Goal: Task Accomplishment & Management: Use online tool/utility

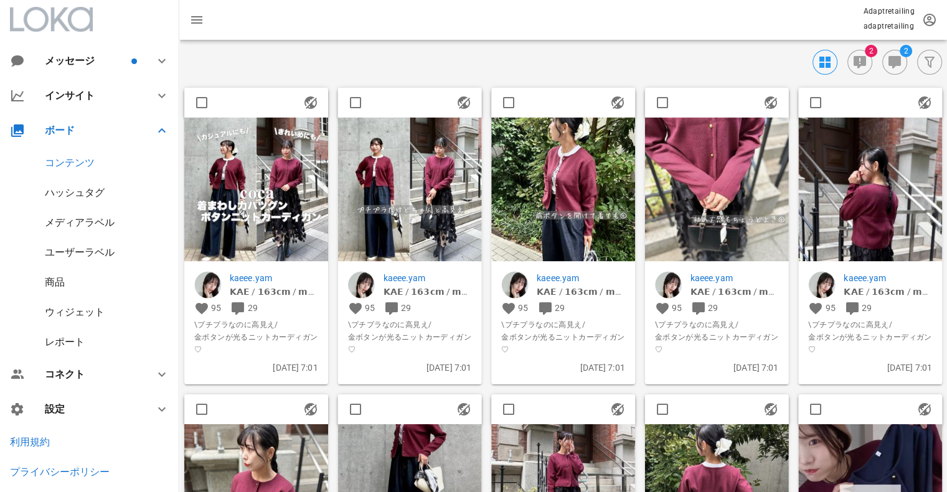
click at [573, 180] on img at bounding box center [563, 190] width 144 height 144
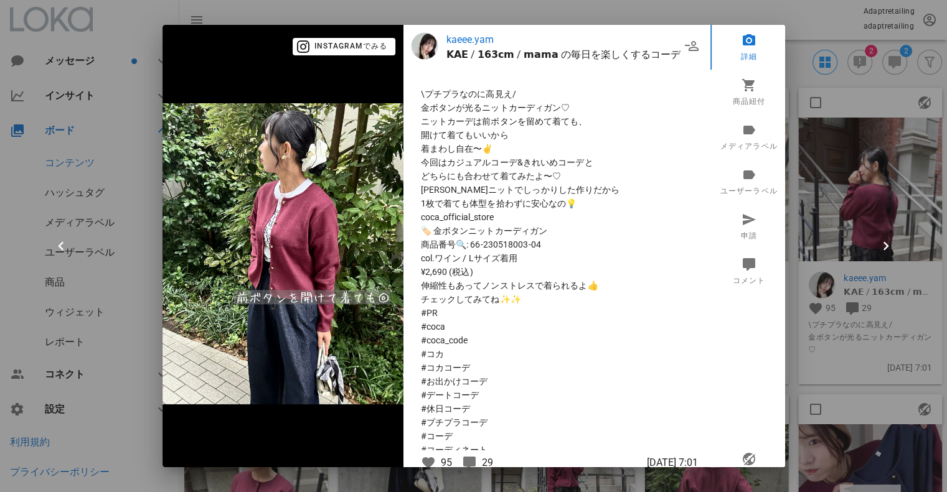
click at [850, 212] on div at bounding box center [473, 246] width 947 height 492
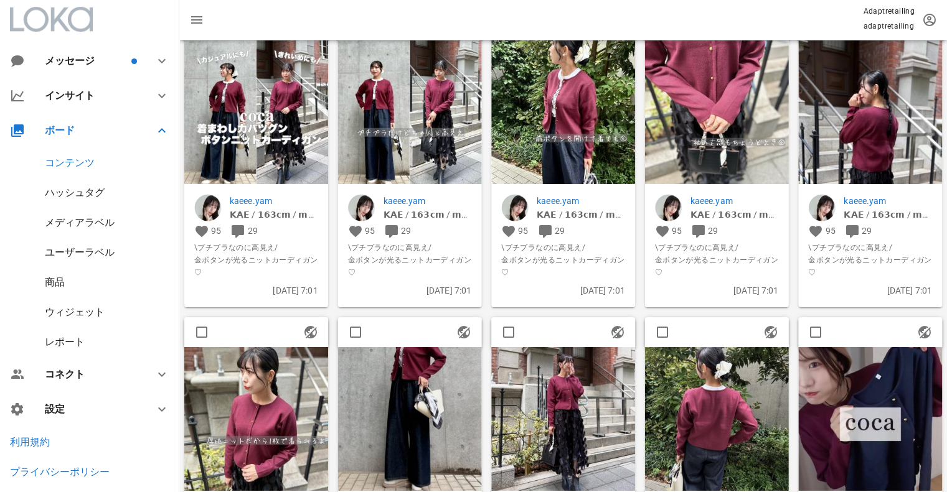
scroll to position [249, 0]
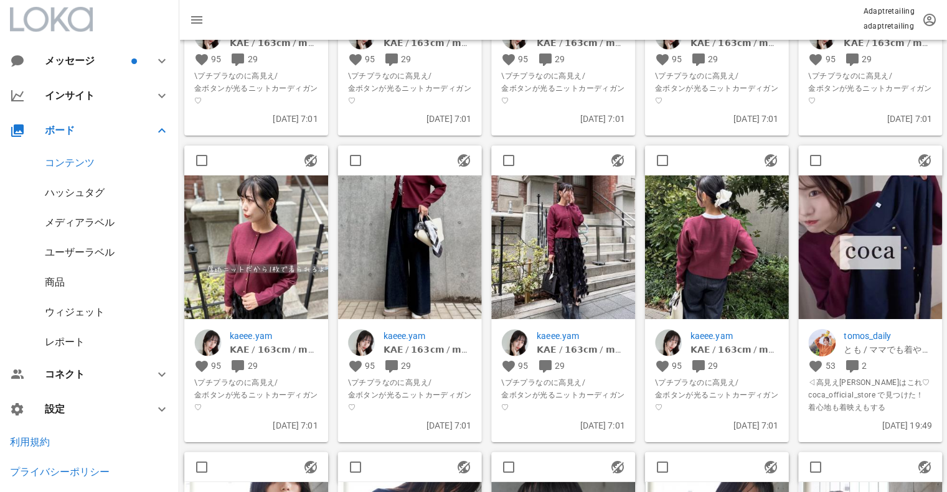
click at [585, 210] on img at bounding box center [563, 248] width 144 height 144
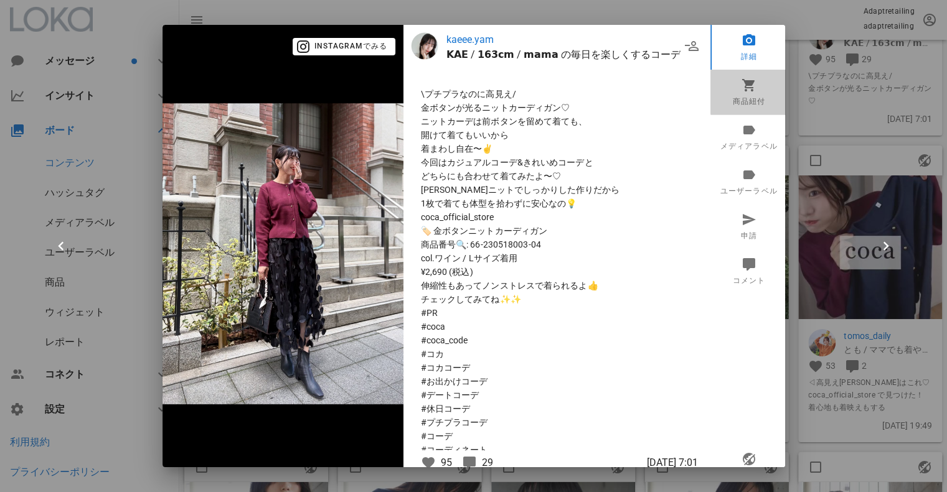
click at [729, 78] on link "商品紐付" at bounding box center [748, 92] width 77 height 45
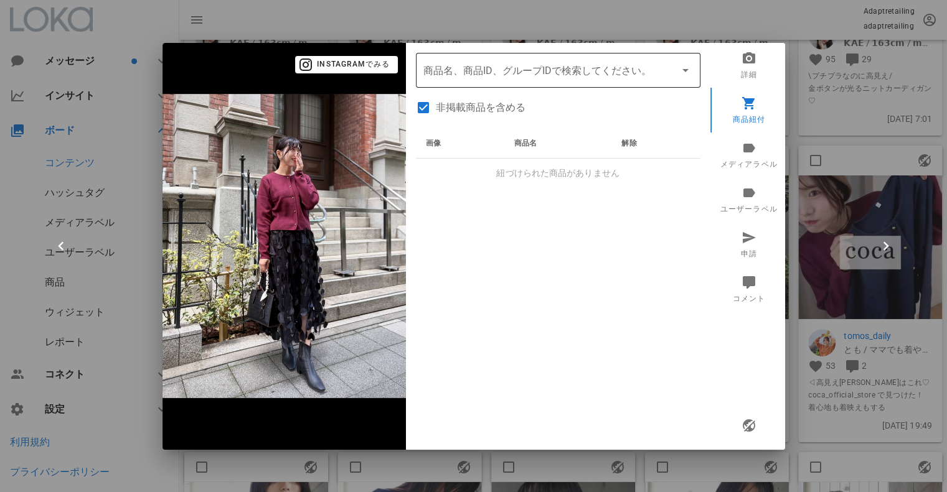
click at [551, 80] on div "商品名、商品ID、グループIDで検索してください。" at bounding box center [558, 70] width 270 height 35
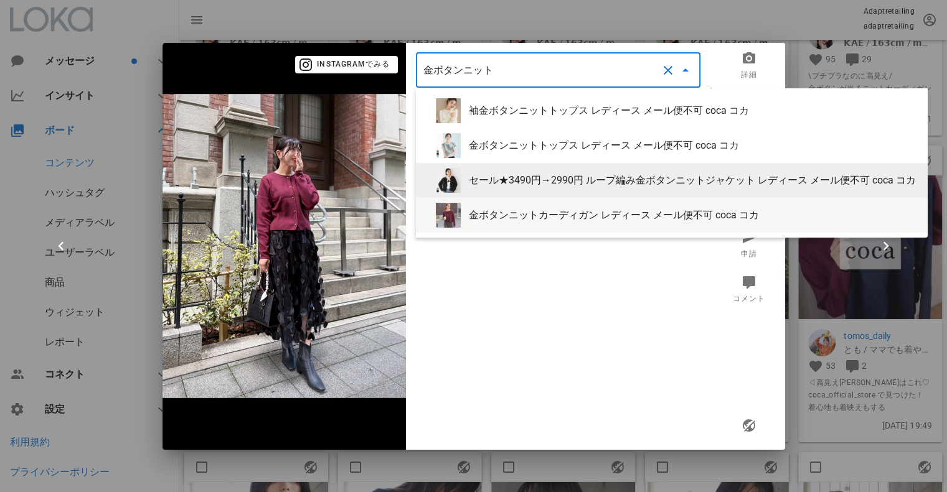
click at [512, 209] on div "金ボタンニットカーディガン レディース メール便不可 coca コカ" at bounding box center [693, 215] width 449 height 12
type input "金ボタンニットカーディガン レディース メール便不可 coca コカ"
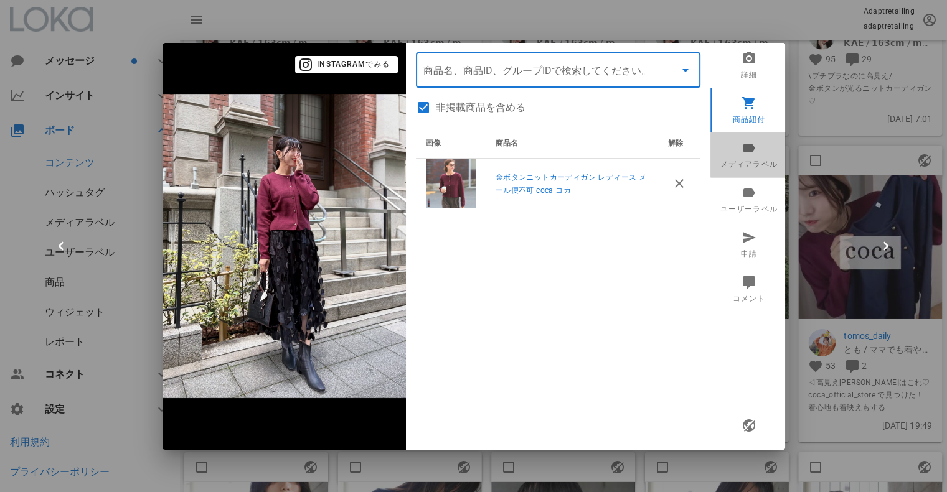
click at [748, 165] on link "メディアラベル" at bounding box center [748, 155] width 77 height 45
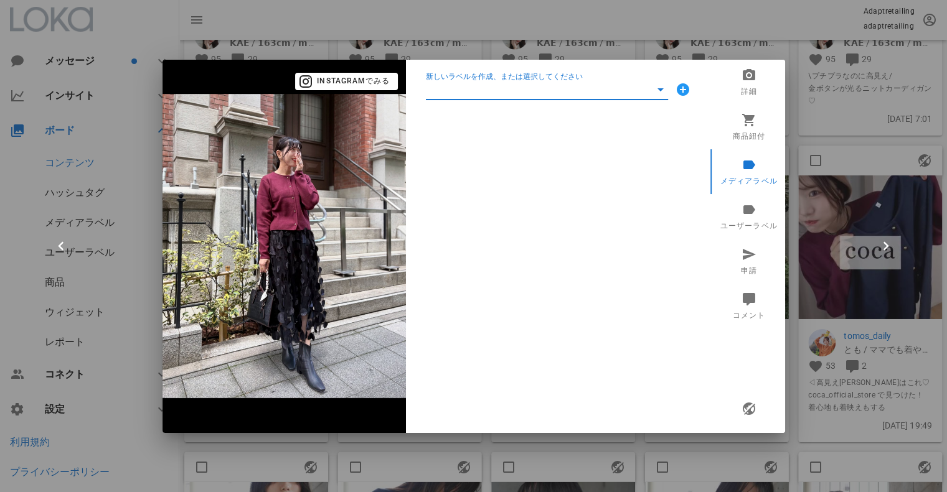
click at [501, 95] on input "新しいラベルを作成、または選択してください" at bounding box center [538, 90] width 225 height 20
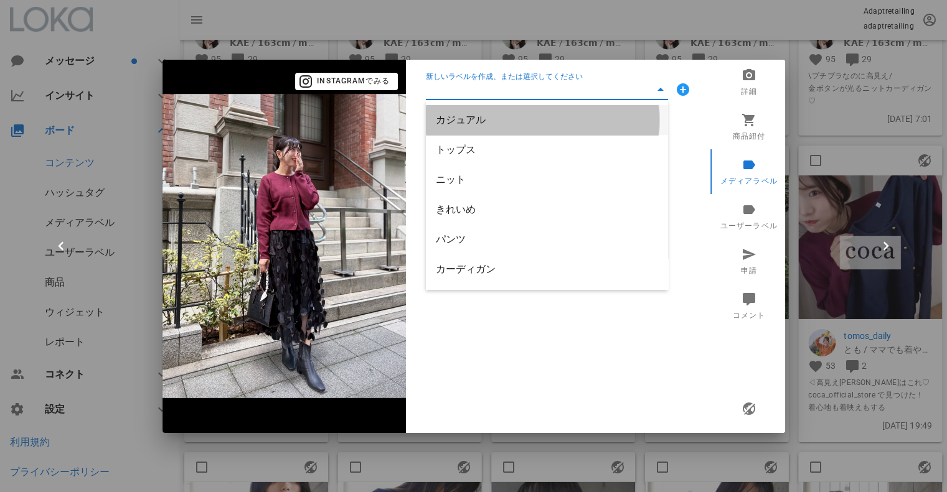
click at [469, 115] on div "カジュアル" at bounding box center [547, 120] width 222 height 12
type input "カジュアル"
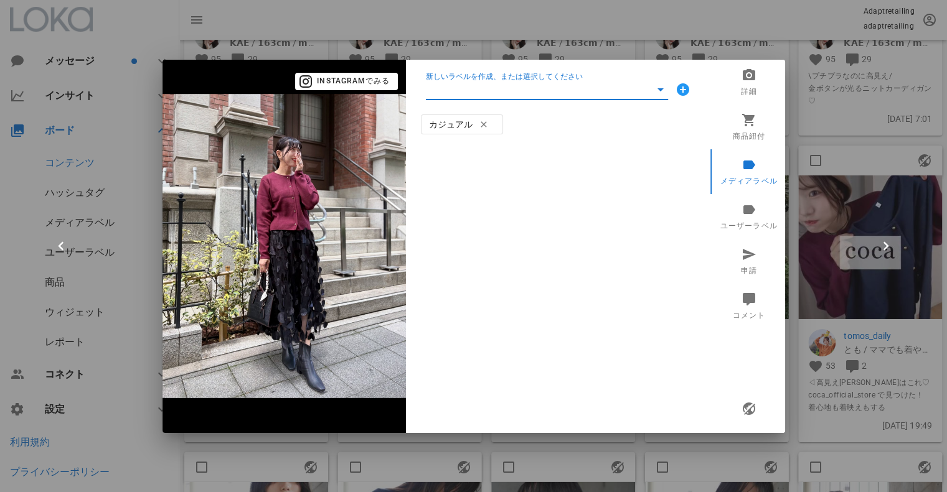
click at [468, 95] on input "新しいラベルを作成、または選択してください" at bounding box center [538, 90] width 225 height 20
drag, startPoint x: 465, startPoint y: 120, endPoint x: 466, endPoint y: 113, distance: 6.9
click at [465, 121] on div "トップス" at bounding box center [547, 120] width 222 height 12
type input "トップス"
click at [468, 92] on input "新しいラベルを作成、または選択してください" at bounding box center [538, 90] width 225 height 20
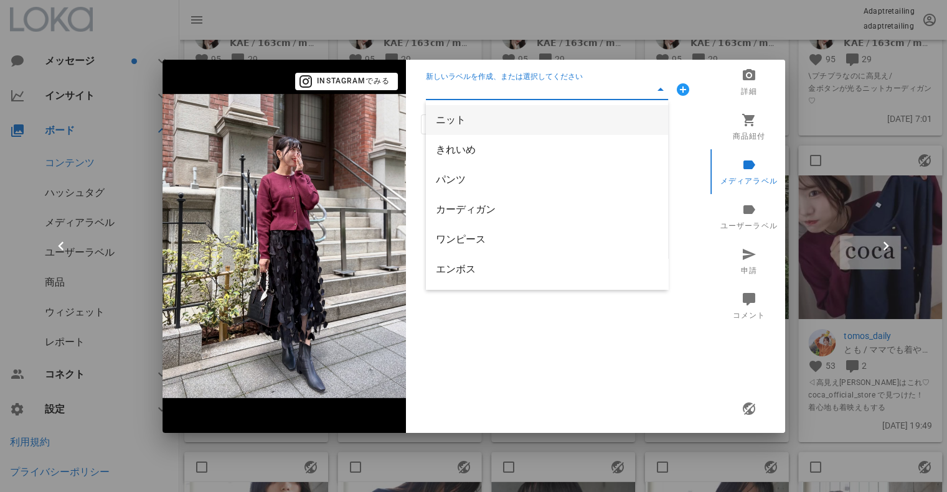
click at [458, 125] on div "ニット" at bounding box center [547, 120] width 222 height 12
type input "ニット"
click at [458, 95] on input "新しいラベルを作成、または選択してください" at bounding box center [538, 90] width 225 height 20
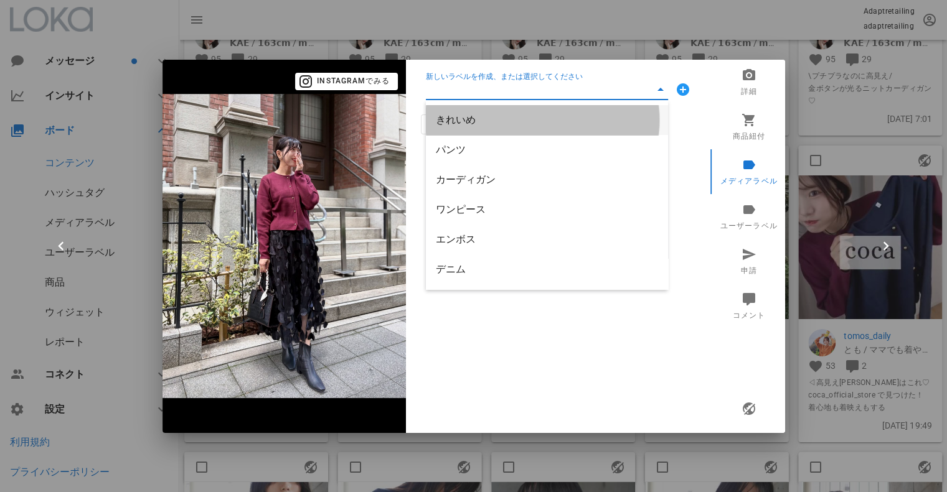
click at [457, 121] on div "きれいめ" at bounding box center [547, 120] width 222 height 12
type input "きれいめ"
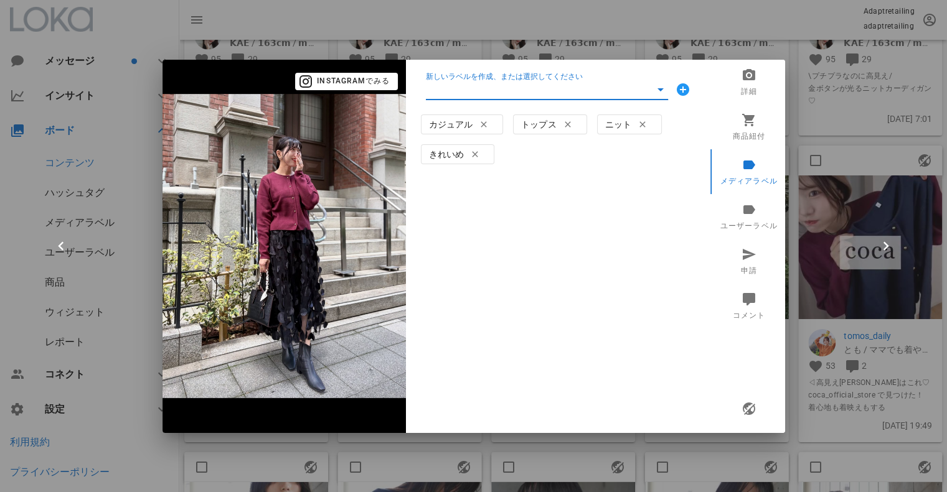
click at [453, 98] on input "新しいラベルを作成、または選択してください" at bounding box center [538, 90] width 225 height 20
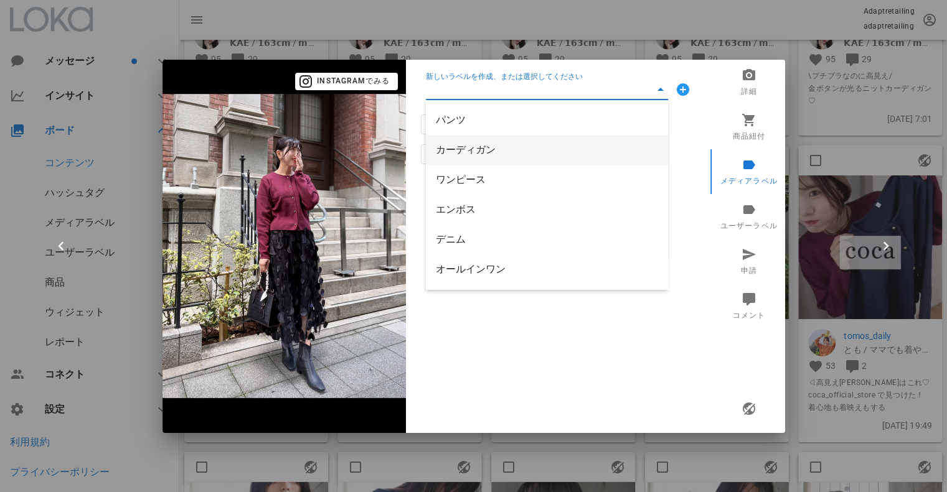
click at [482, 148] on div "カーディガン" at bounding box center [547, 150] width 222 height 12
type input "カーディガン"
click at [745, 410] on icon "button" at bounding box center [748, 409] width 15 height 15
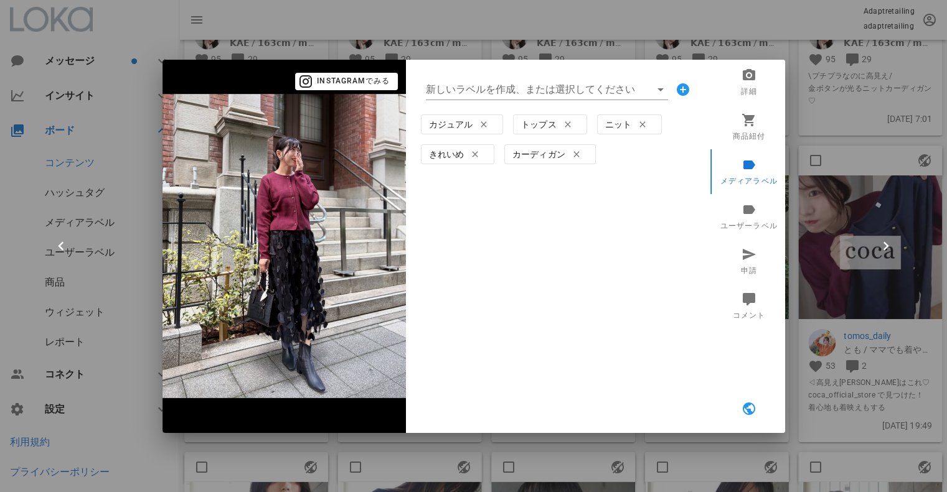
click at [825, 67] on div at bounding box center [473, 246] width 947 height 492
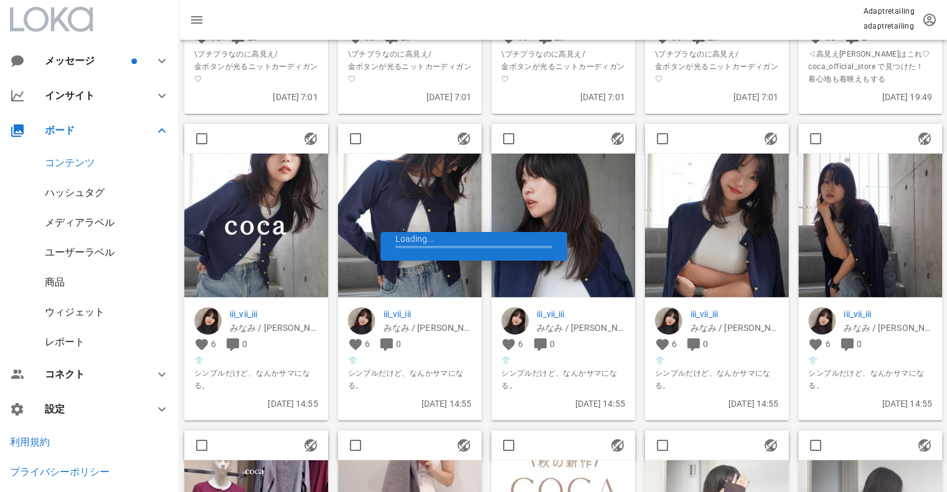
scroll to position [623, 0]
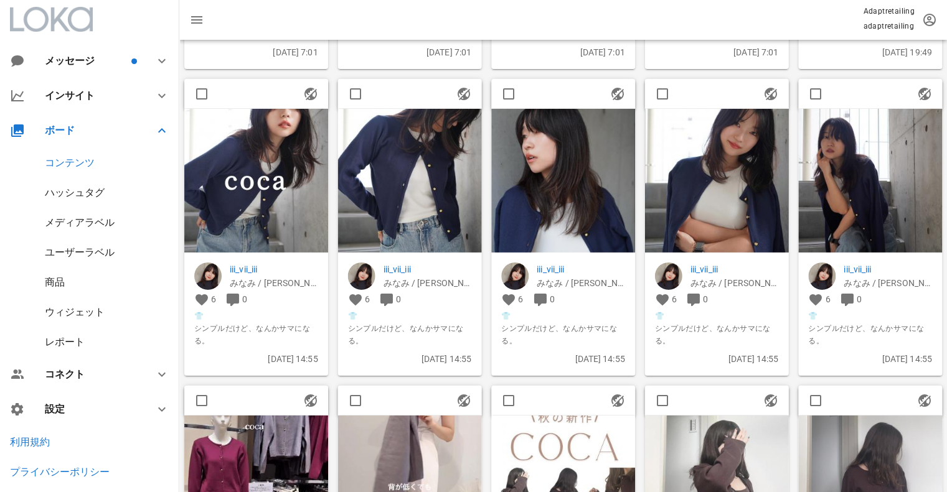
click at [554, 154] on img at bounding box center [563, 181] width 144 height 144
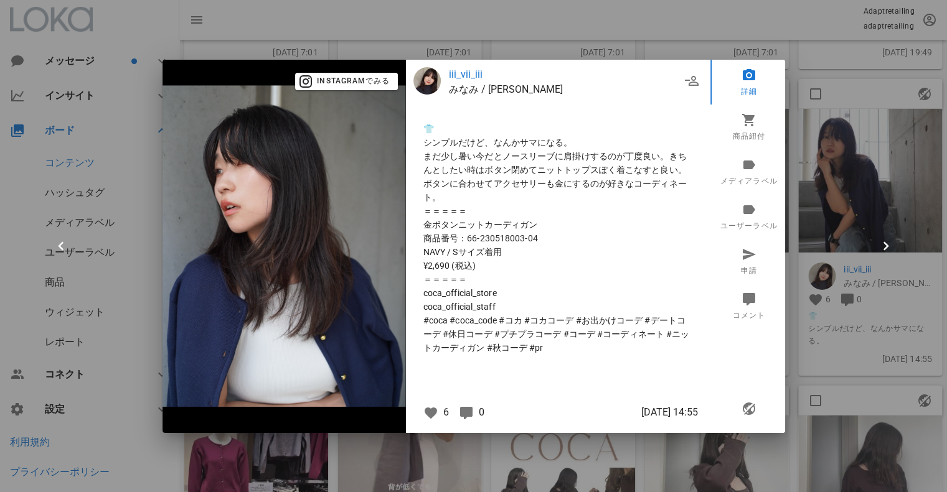
click at [865, 148] on div at bounding box center [473, 246] width 947 height 492
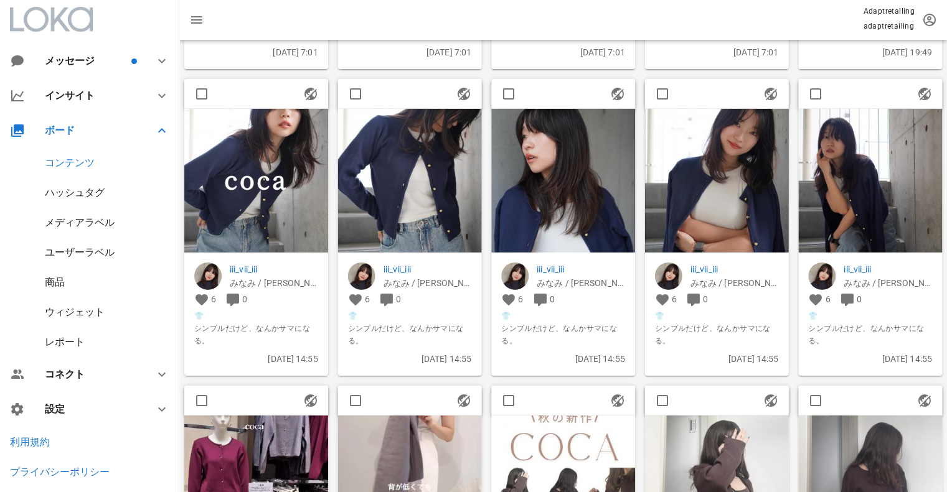
click at [867, 147] on img at bounding box center [870, 181] width 144 height 144
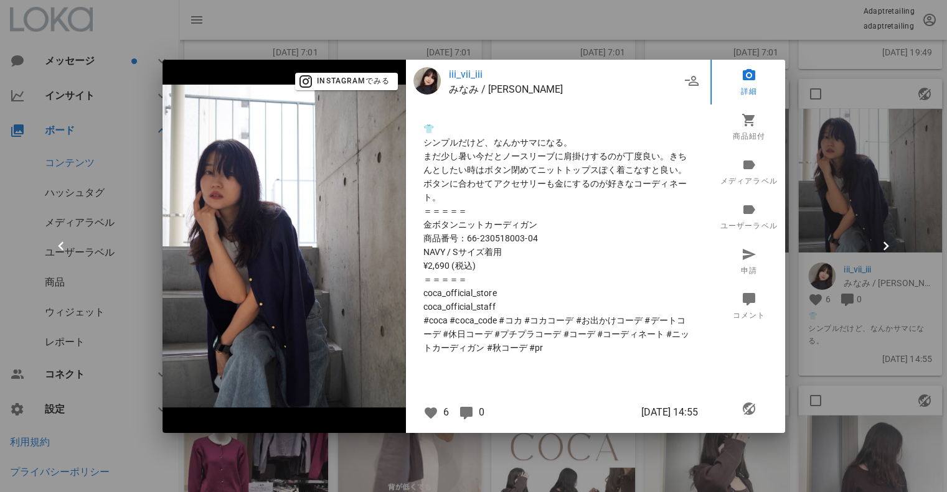
click at [858, 165] on div at bounding box center [473, 246] width 947 height 492
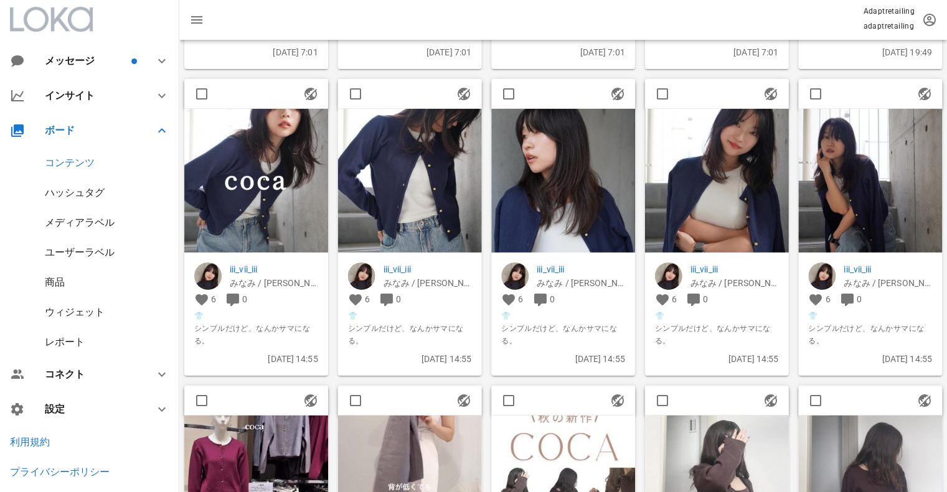
click at [749, 156] on img at bounding box center [717, 181] width 144 height 144
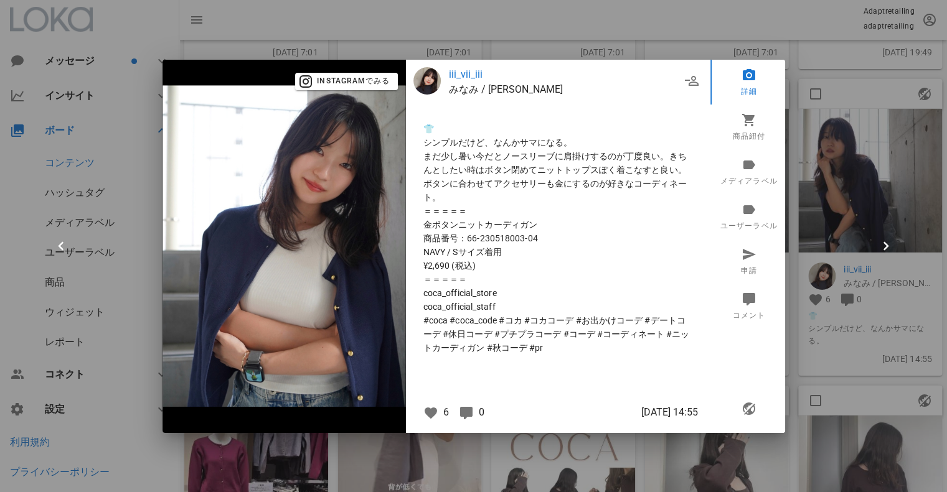
click at [824, 156] on div at bounding box center [473, 246] width 947 height 492
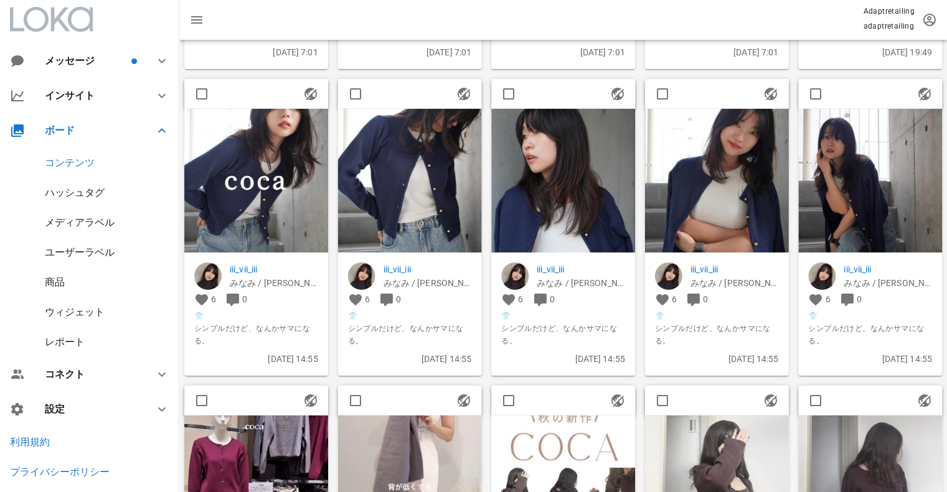
click at [453, 153] on img at bounding box center [410, 181] width 144 height 144
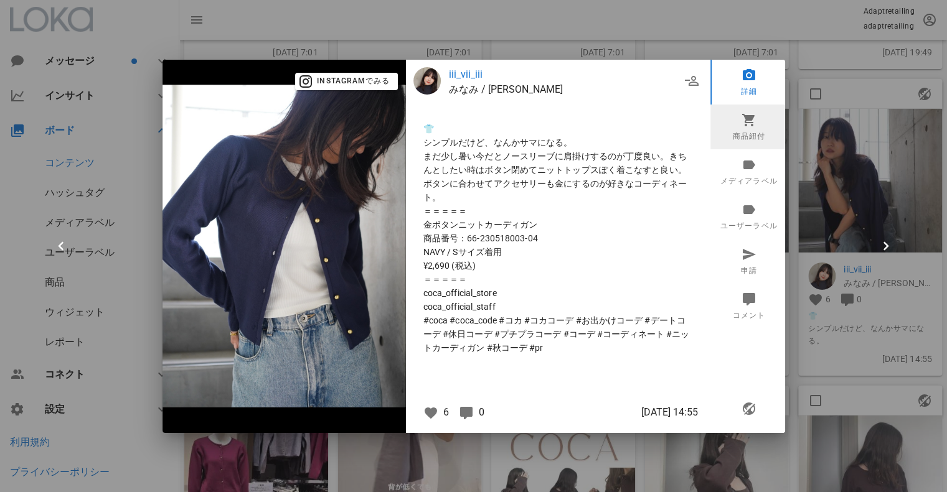
click at [752, 133] on link "商品紐付" at bounding box center [748, 127] width 77 height 45
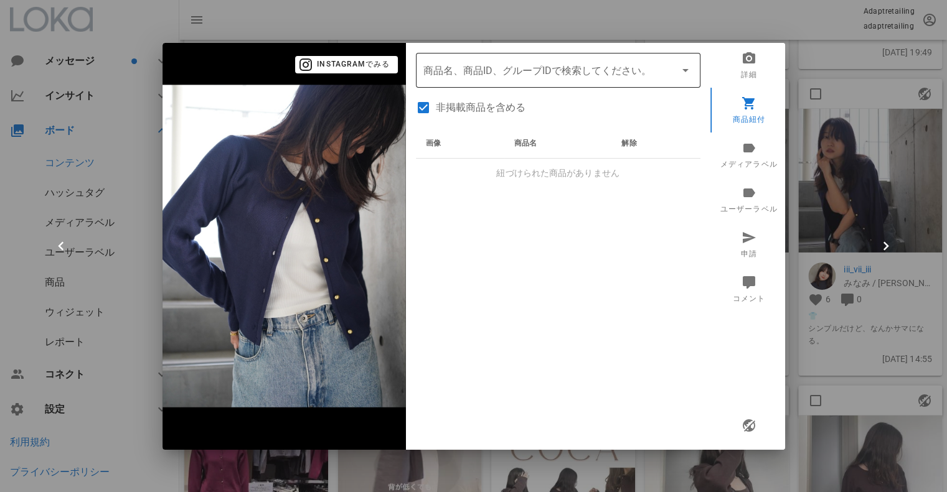
click at [504, 71] on input "商品" at bounding box center [540, 70] width 235 height 20
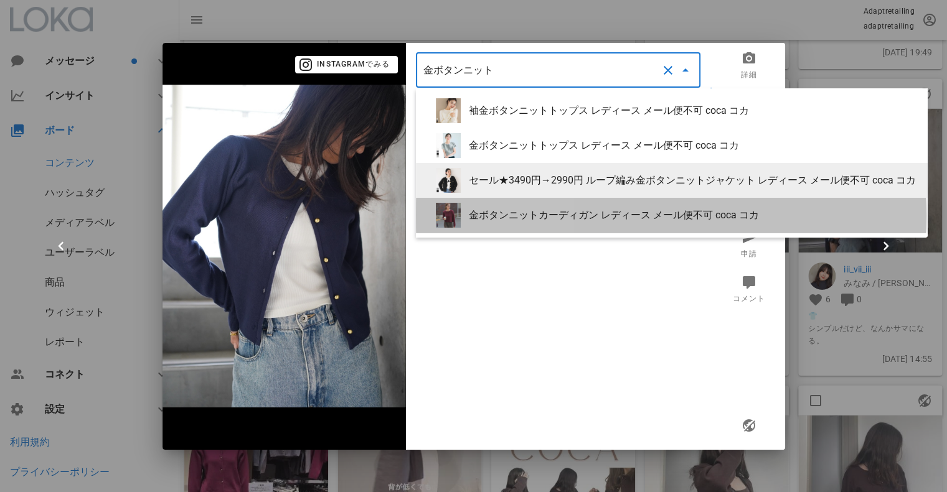
click at [542, 214] on div "金ボタンニットカーディガン レディース メール便不可 coca コカ" at bounding box center [693, 215] width 449 height 12
type input "金ボタンニットカーディガン レディース メール便不可 coca コカ"
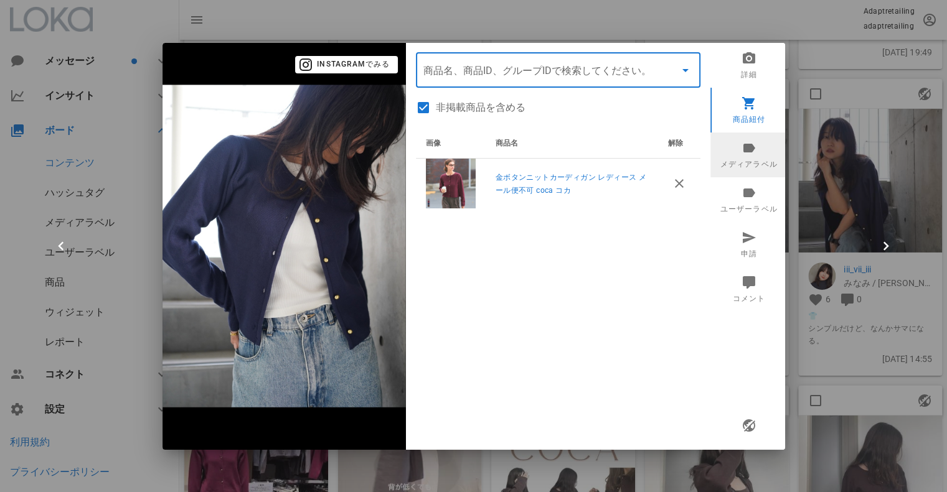
click at [731, 152] on link "メディアラベル" at bounding box center [748, 155] width 77 height 45
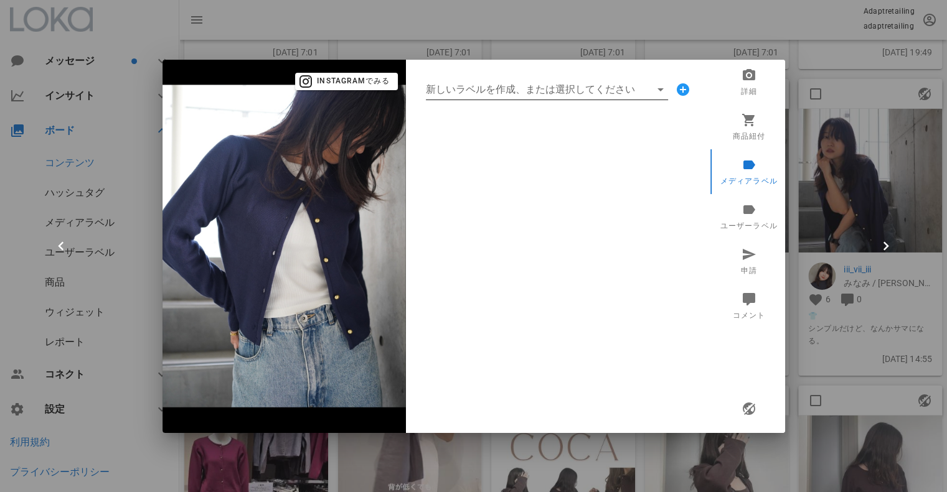
click at [492, 87] on input "新しいラベルを作成、または選択してください" at bounding box center [538, 90] width 225 height 20
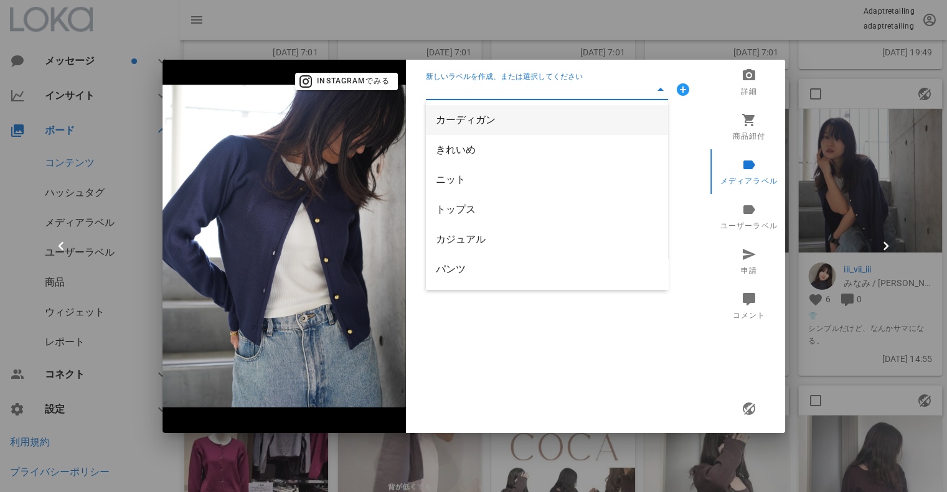
click at [463, 119] on div "カーディガン" at bounding box center [547, 120] width 222 height 12
type input "カーディガン"
click at [464, 84] on input "新しいラベルを作成、または選択してください" at bounding box center [538, 90] width 225 height 20
click at [461, 113] on div "きれいめ" at bounding box center [547, 119] width 222 height 27
type input "きれいめ"
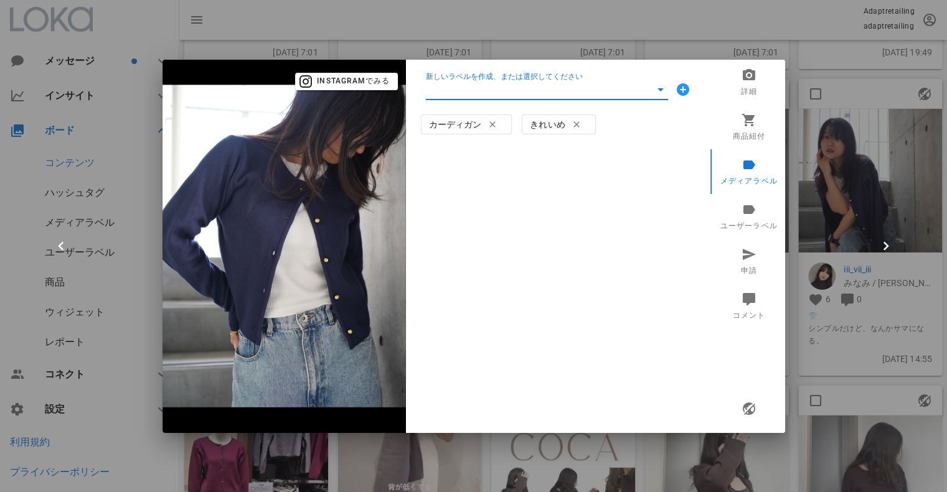
click at [461, 84] on input "新しいラベルを作成、または選択してください" at bounding box center [538, 90] width 225 height 20
click at [461, 119] on div "ニット" at bounding box center [547, 120] width 222 height 12
type input "ニット"
click at [467, 92] on input "新しいラベルを作成、または選択してください" at bounding box center [538, 90] width 225 height 20
drag, startPoint x: 466, startPoint y: 122, endPoint x: 466, endPoint y: 96, distance: 25.5
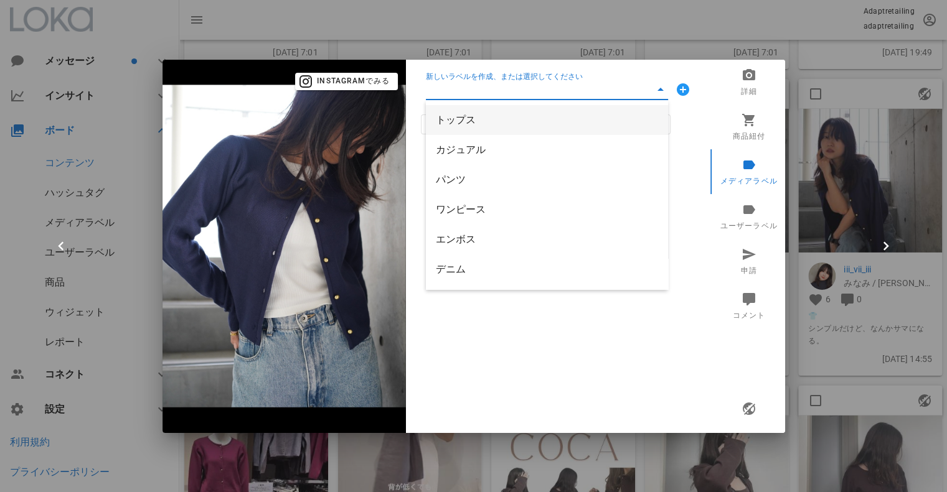
click at [466, 121] on div "トップス" at bounding box center [547, 120] width 222 height 12
type input "トップス"
click at [466, 96] on input "新しいラベルを作成、または選択してください" at bounding box center [538, 90] width 225 height 20
click at [464, 129] on div "カジュアル" at bounding box center [547, 119] width 222 height 27
type input "カジュアル"
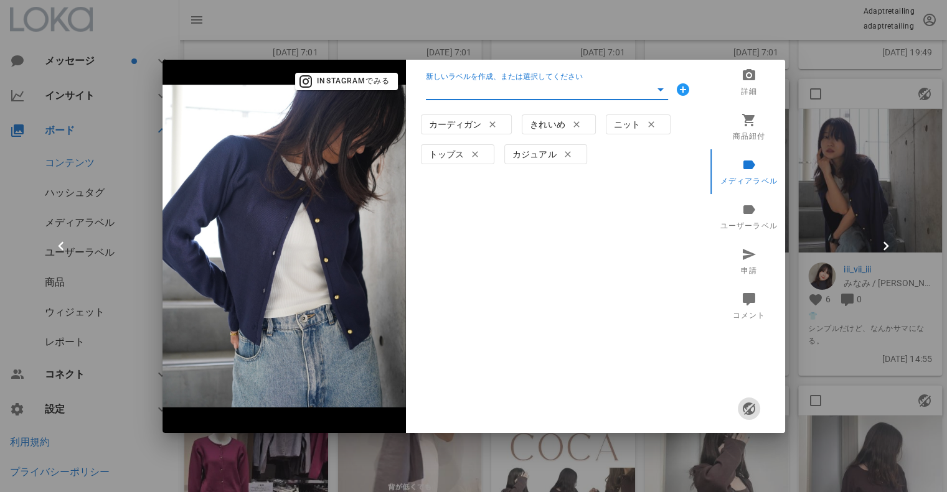
click at [757, 405] on span "button" at bounding box center [748, 409] width 22 height 15
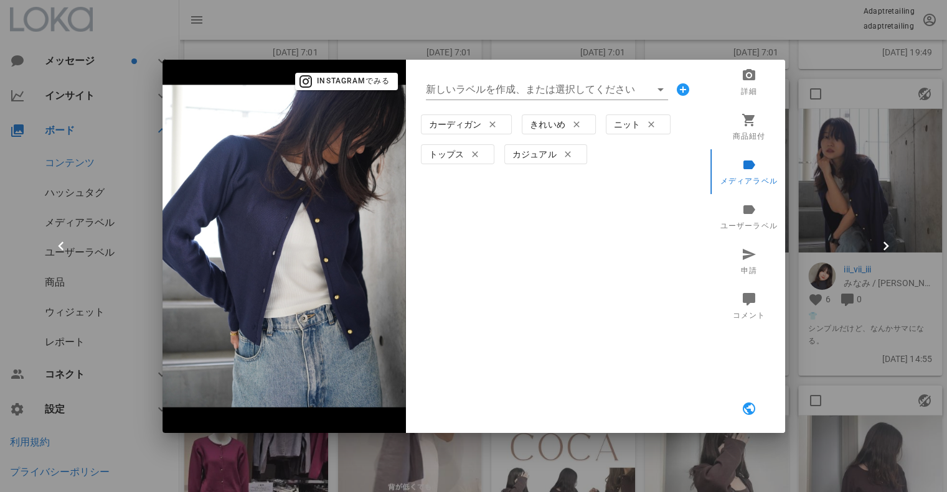
click at [598, 22] on div at bounding box center [473, 246] width 947 height 492
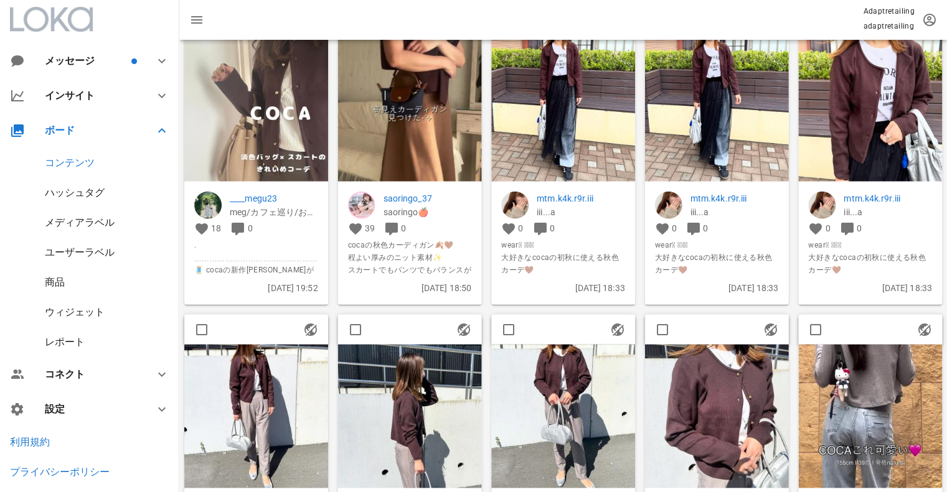
scroll to position [1446, 0]
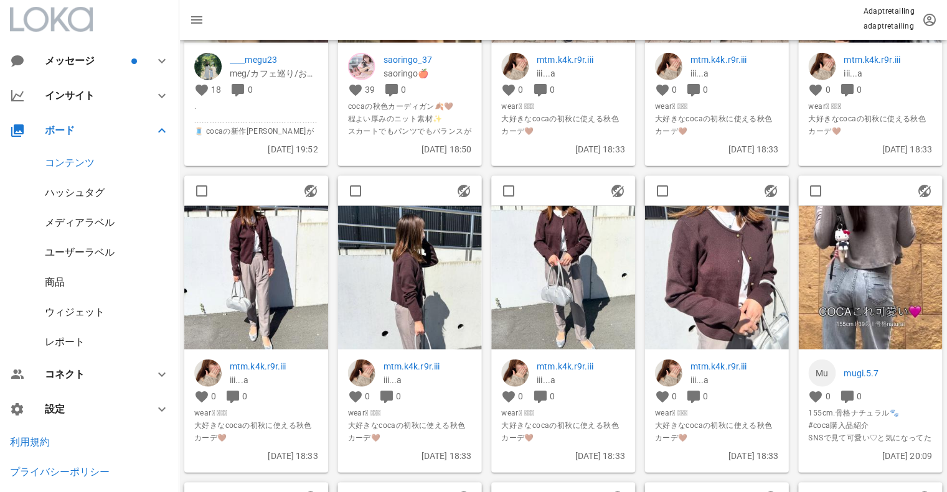
click at [293, 293] on img at bounding box center [256, 277] width 144 height 144
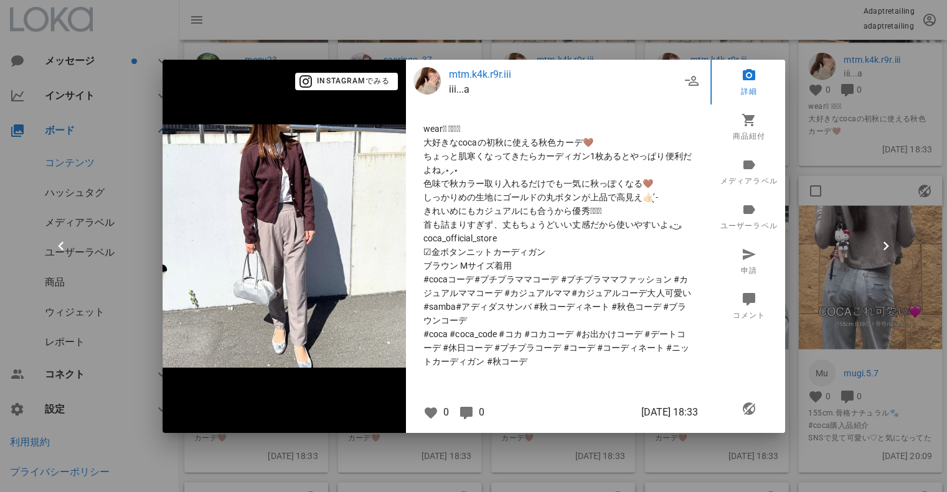
click at [852, 223] on div at bounding box center [473, 246] width 947 height 492
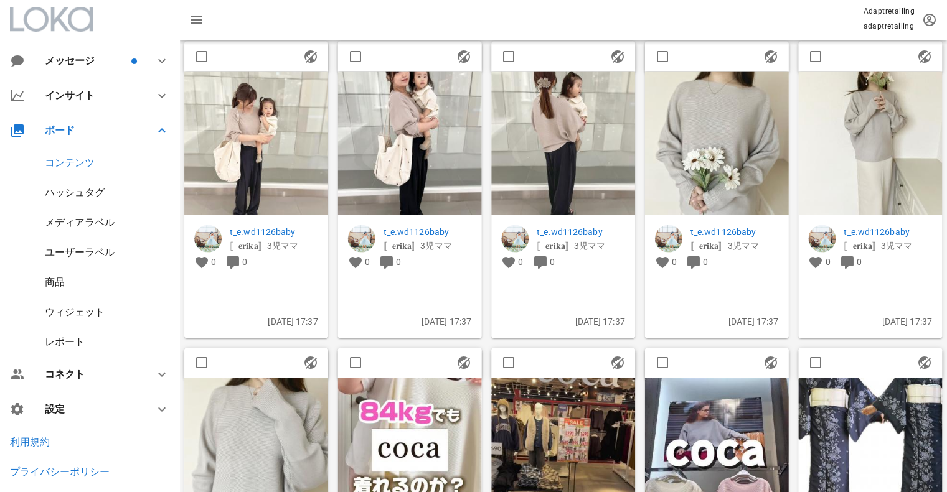
scroll to position [2066, 0]
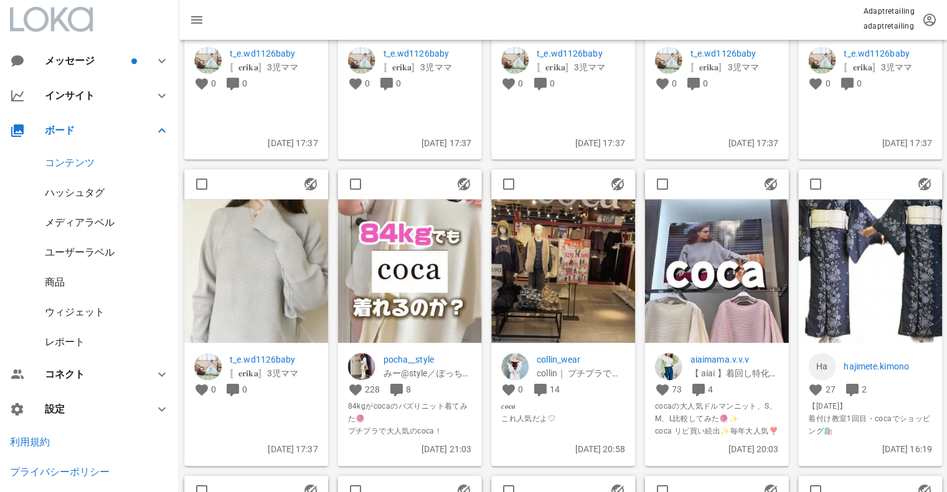
click at [254, 236] on img at bounding box center [256, 271] width 144 height 144
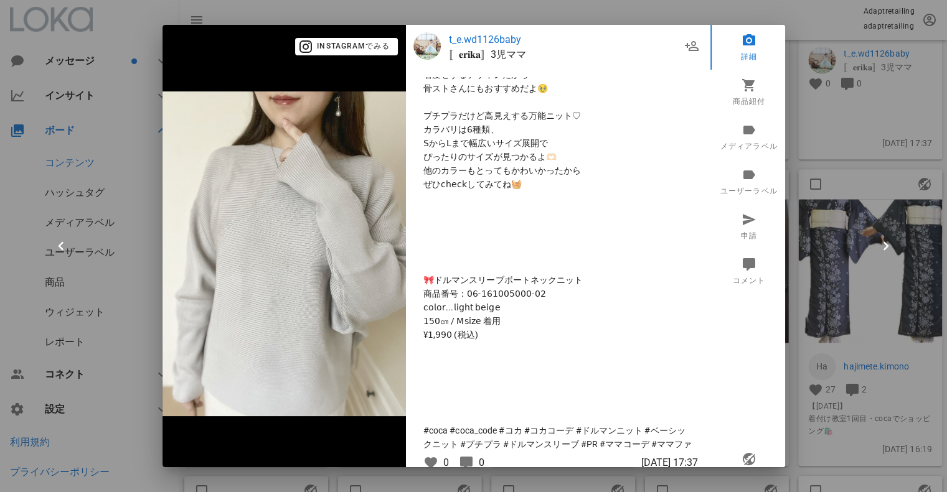
scroll to position [402, 0]
click at [835, 222] on div at bounding box center [473, 246] width 947 height 492
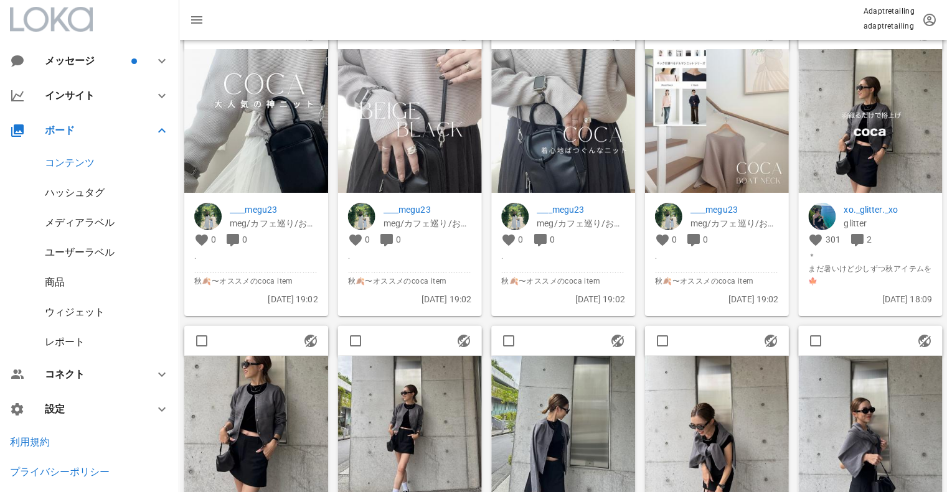
scroll to position [4140, 0]
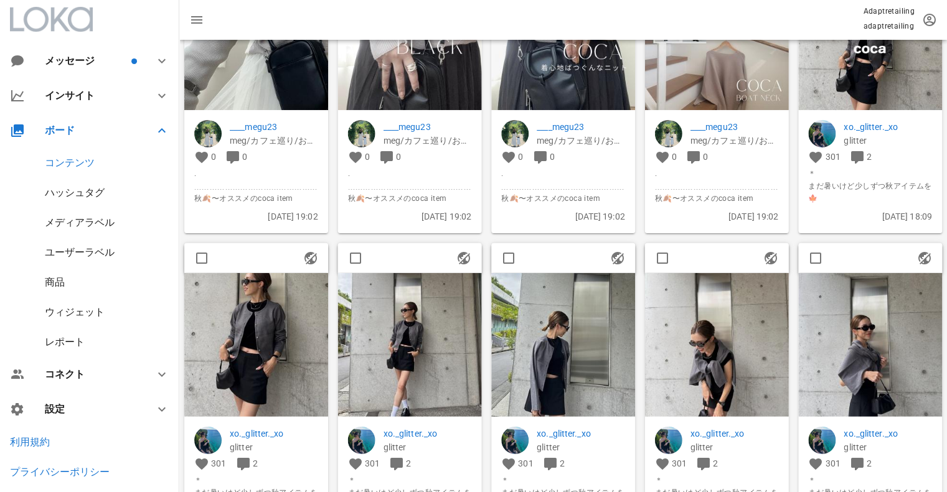
click at [424, 329] on img at bounding box center [410, 345] width 144 height 144
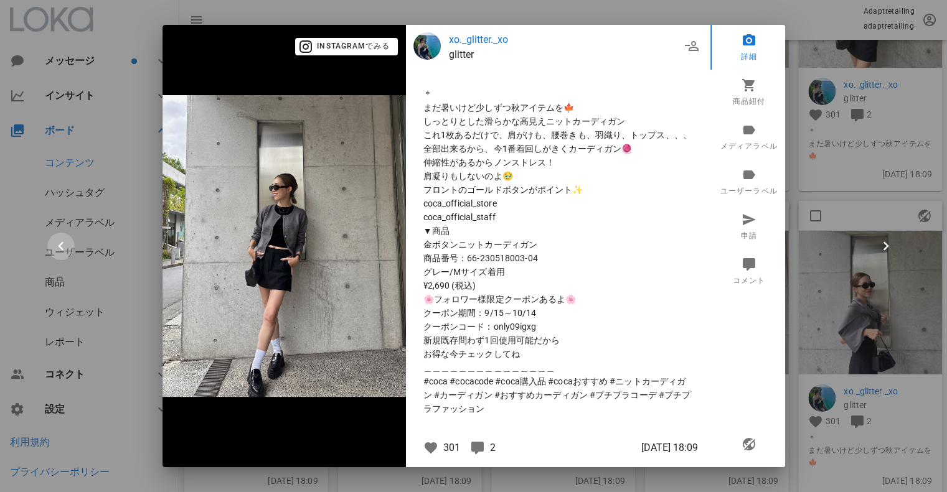
scroll to position [4202, 0]
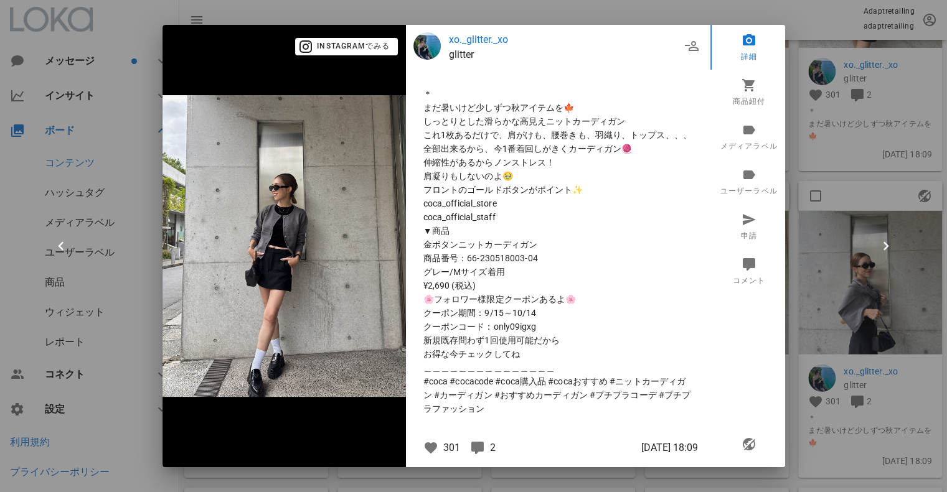
click at [832, 42] on div at bounding box center [473, 246] width 947 height 492
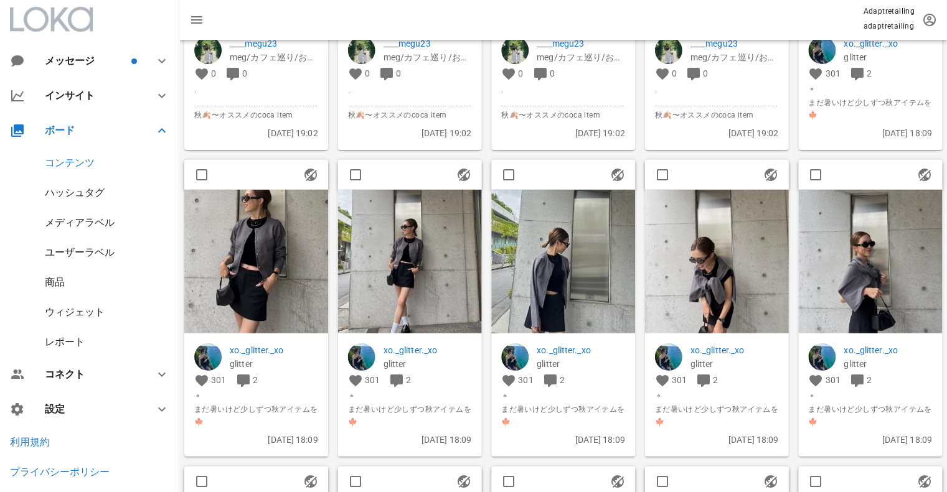
scroll to position [4225, 0]
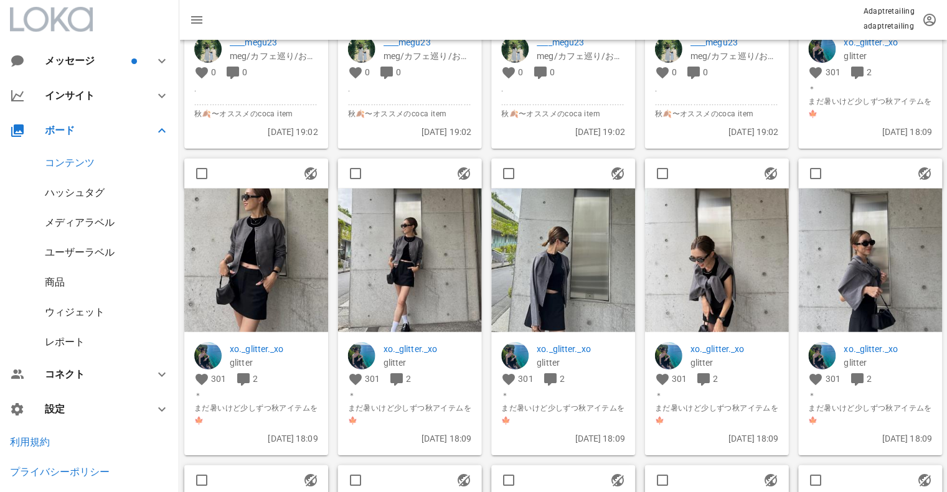
click at [896, 266] on img at bounding box center [870, 261] width 144 height 144
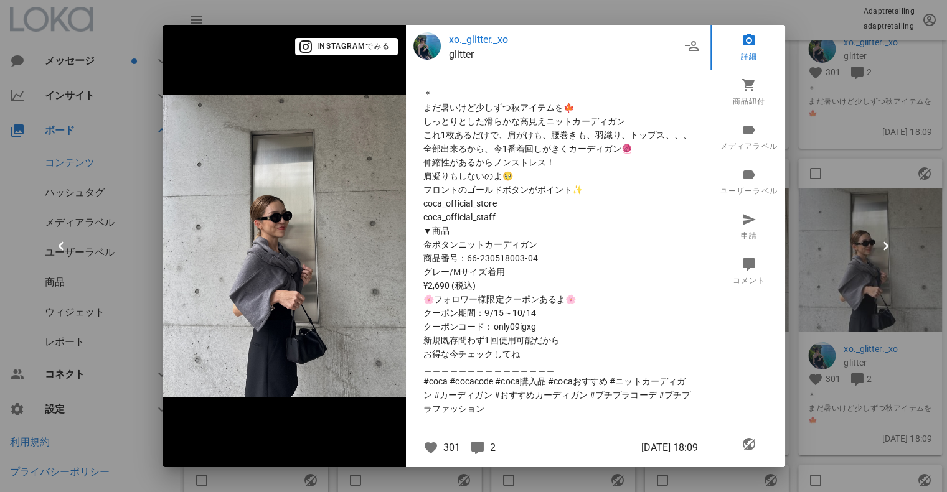
click at [877, 209] on div at bounding box center [473, 246] width 947 height 492
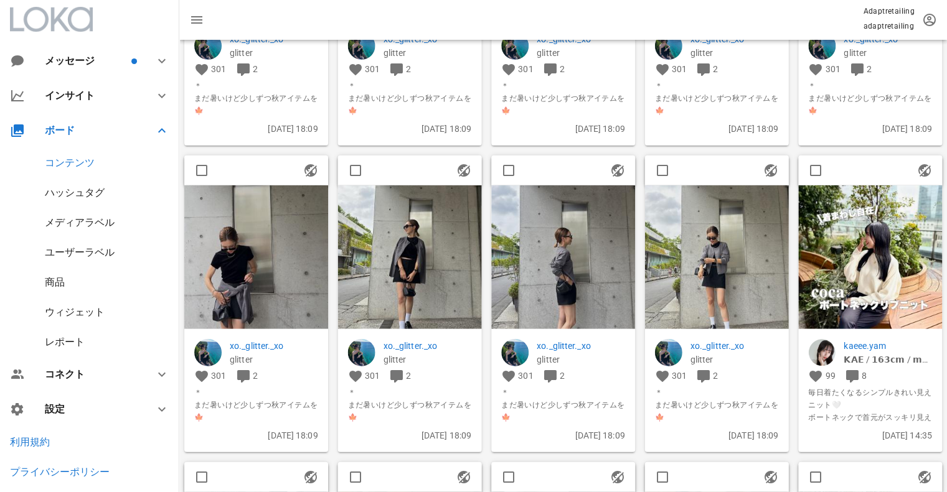
scroll to position [4536, 0]
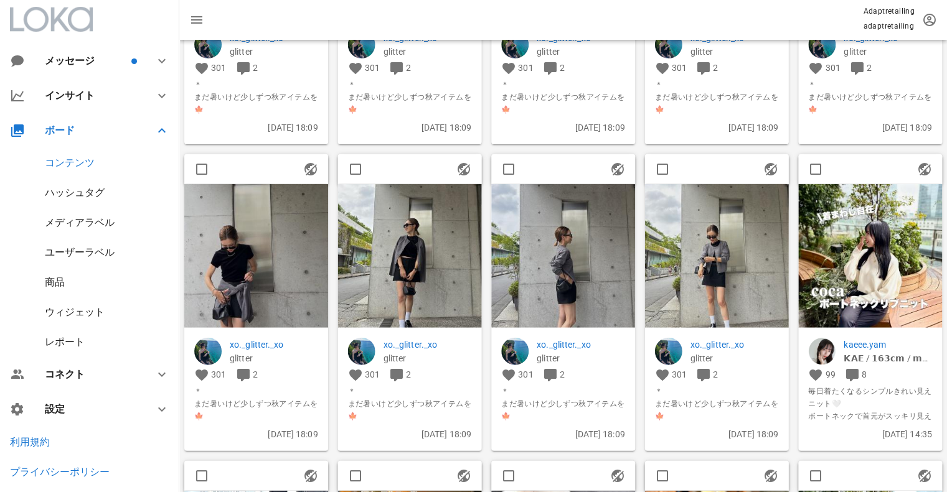
click at [703, 256] on img at bounding box center [717, 256] width 144 height 144
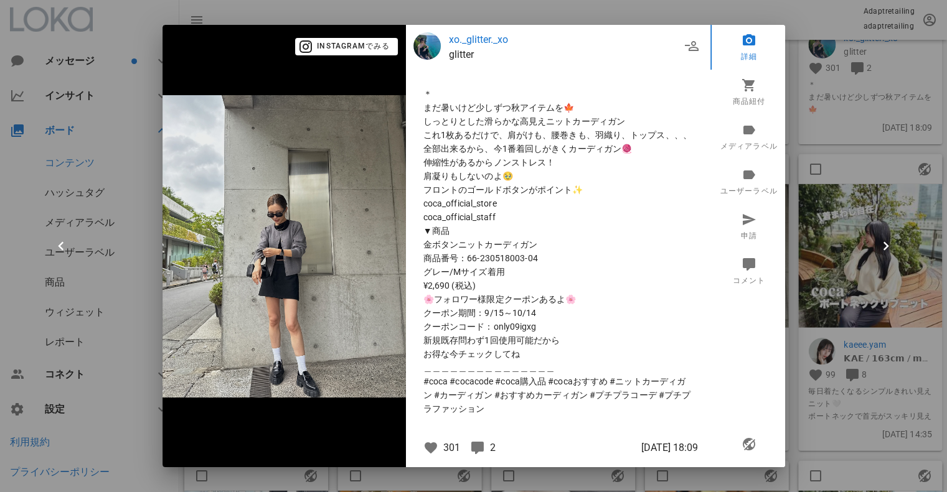
scroll to position [0, 0]
click at [815, 60] on div at bounding box center [473, 246] width 947 height 492
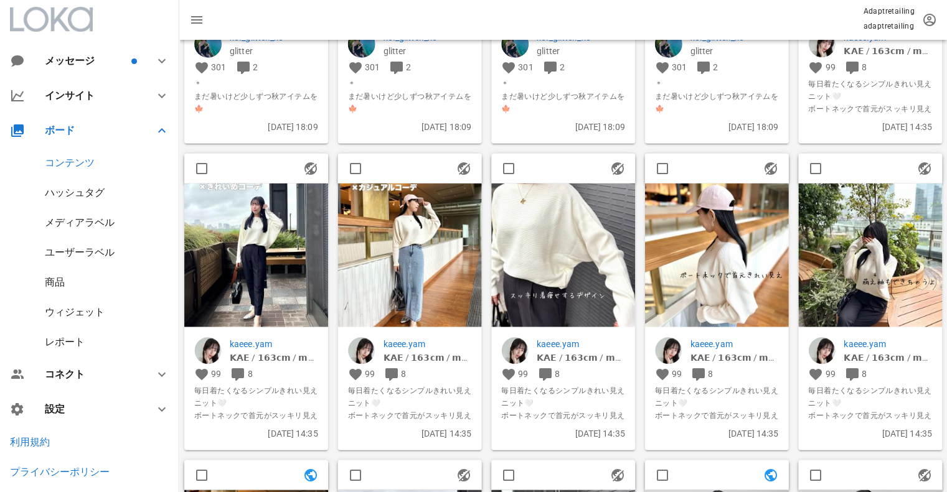
scroll to position [4845, 0]
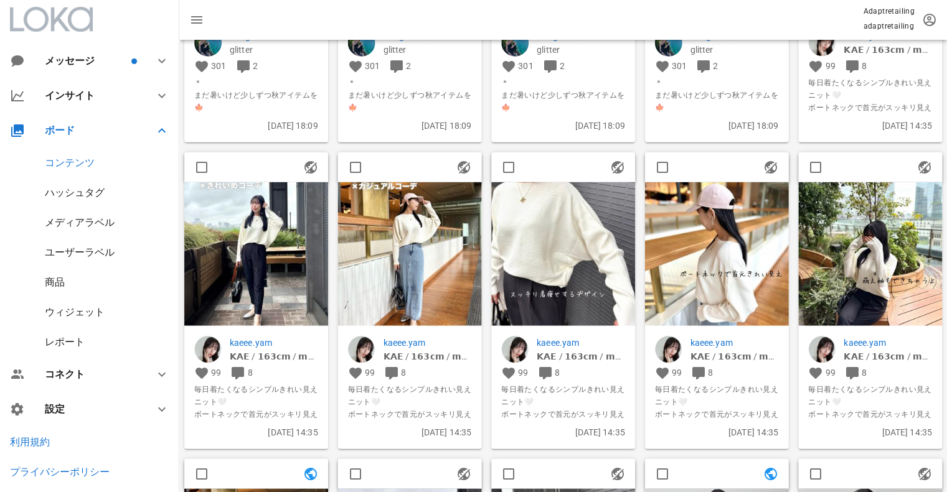
click at [289, 234] on img at bounding box center [256, 254] width 144 height 144
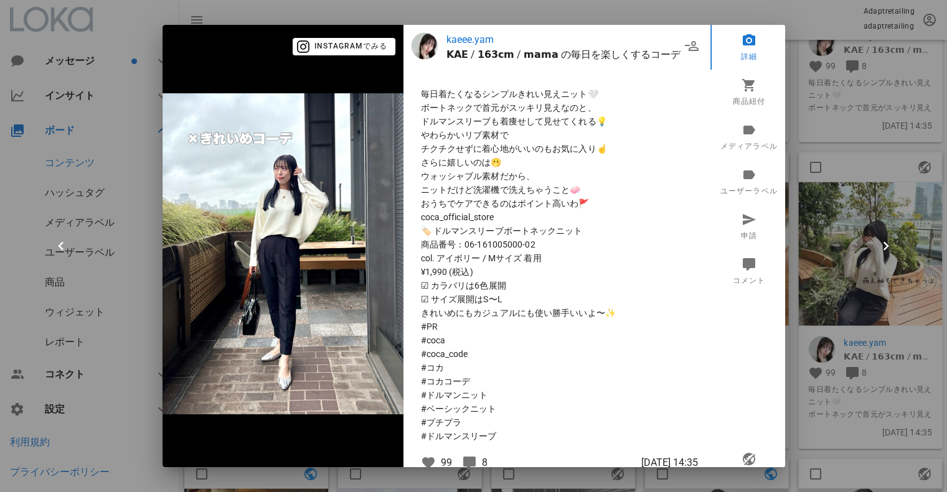
click at [807, 143] on div at bounding box center [473, 246] width 947 height 492
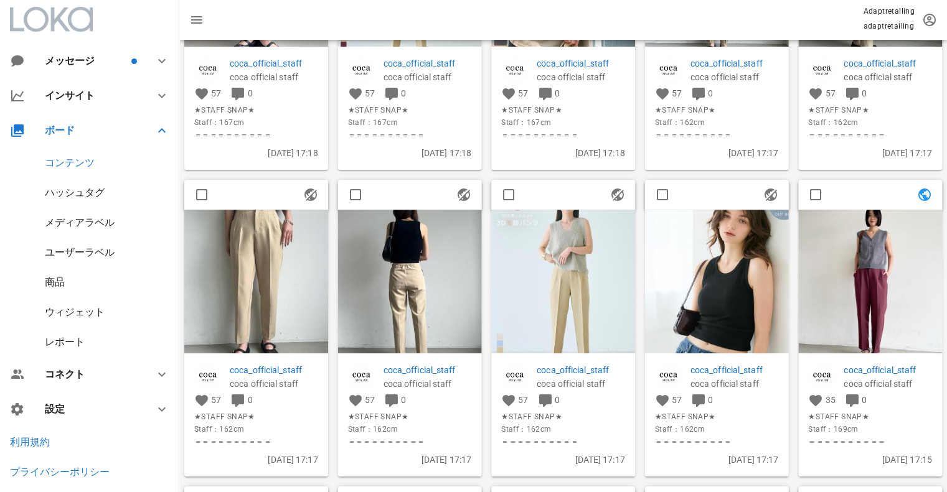
scroll to position [17456, 0]
